Goal: Task Accomplishment & Management: Manage account settings

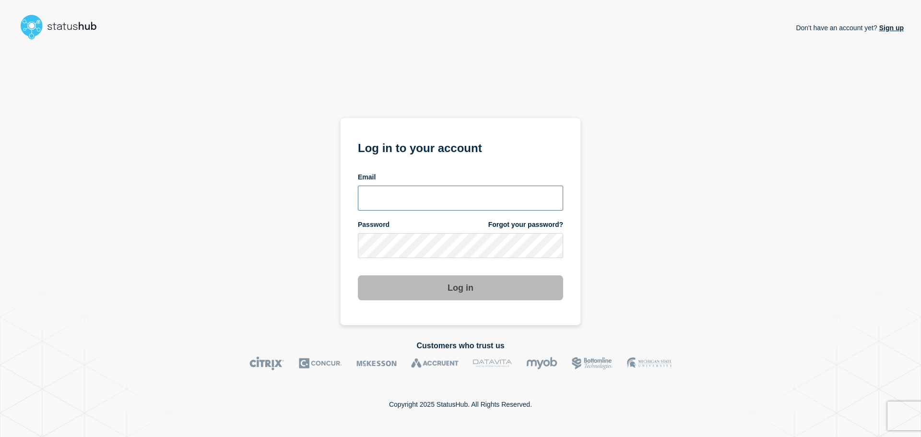
click at [440, 204] on input "email input" at bounding box center [460, 198] width 205 height 25
type input "[EMAIL_ADDRESS][DOMAIN_NAME]"
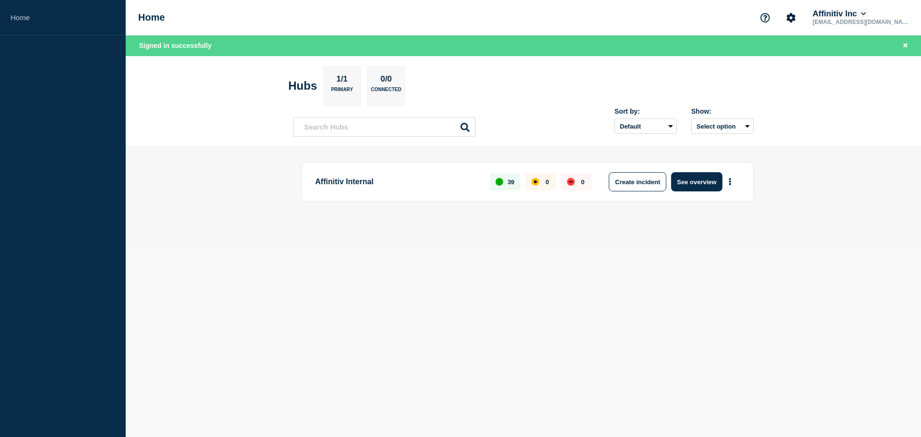
click at [868, 13] on button "Affinitiv Inc" at bounding box center [839, 14] width 57 height 10
click at [796, 17] on icon "Account settings" at bounding box center [791, 17] width 9 height 9
click at [809, 83] on link "Billing" at bounding box center [810, 81] width 19 height 8
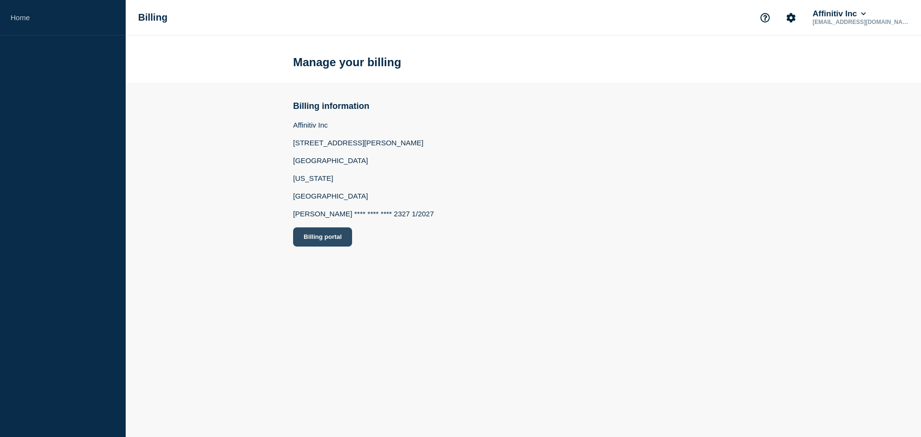
click at [334, 238] on button "Billing portal" at bounding box center [322, 236] width 59 height 19
